Goal: Navigation & Orientation: Find specific page/section

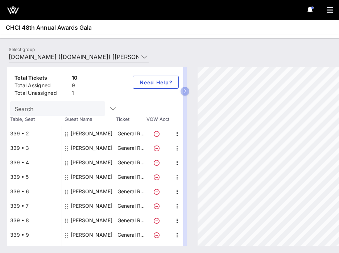
click at [94, 207] on div "[PERSON_NAME]" at bounding box center [92, 206] width 42 height 14
